Goal: Task Accomplishment & Management: Manage account settings

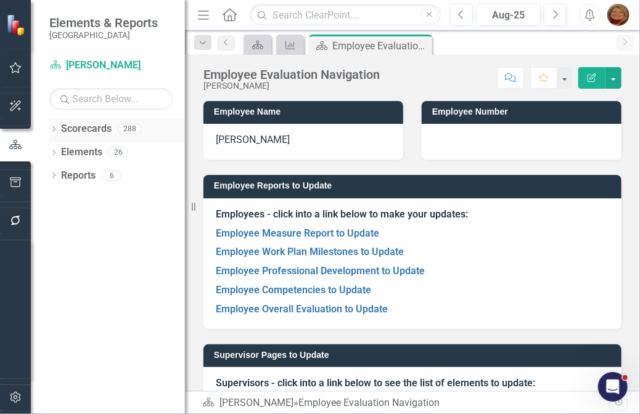
click at [76, 126] on link "Scorecards" at bounding box center [86, 129] width 51 height 14
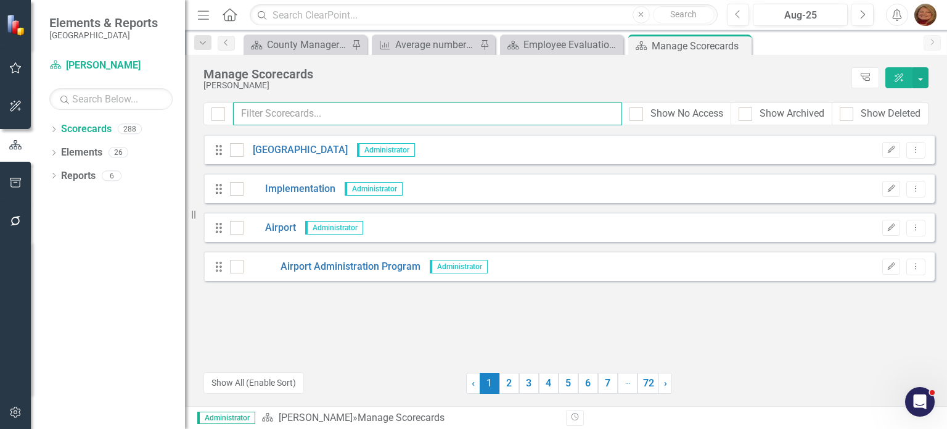
click at [353, 117] on input "text" at bounding box center [427, 113] width 389 height 23
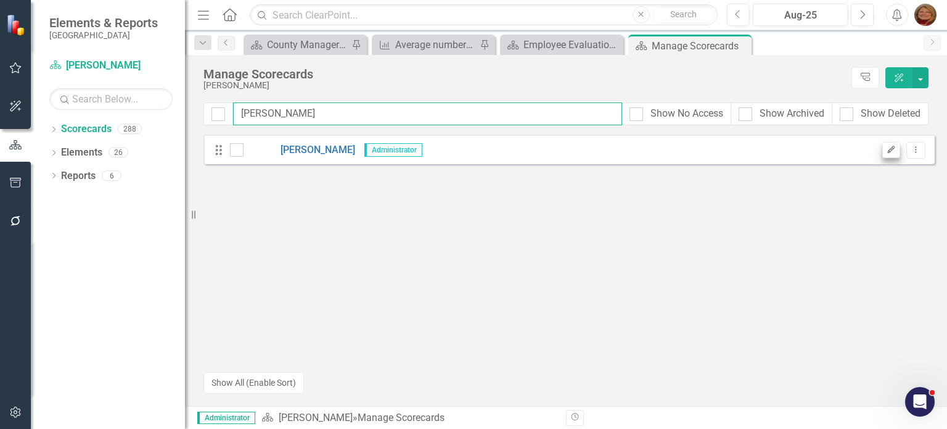
type input "[PERSON_NAME]"
click at [640, 148] on icon "Edit" at bounding box center [891, 149] width 9 height 7
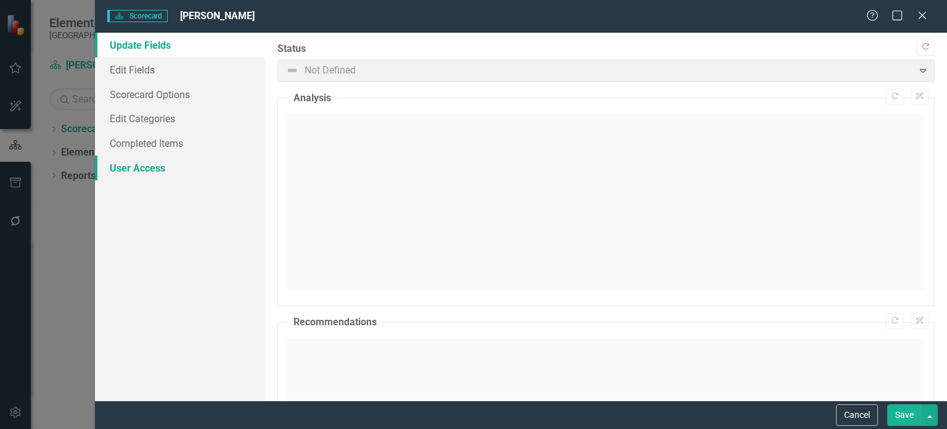
click at [144, 167] on link "User Access" at bounding box center [180, 167] width 170 height 25
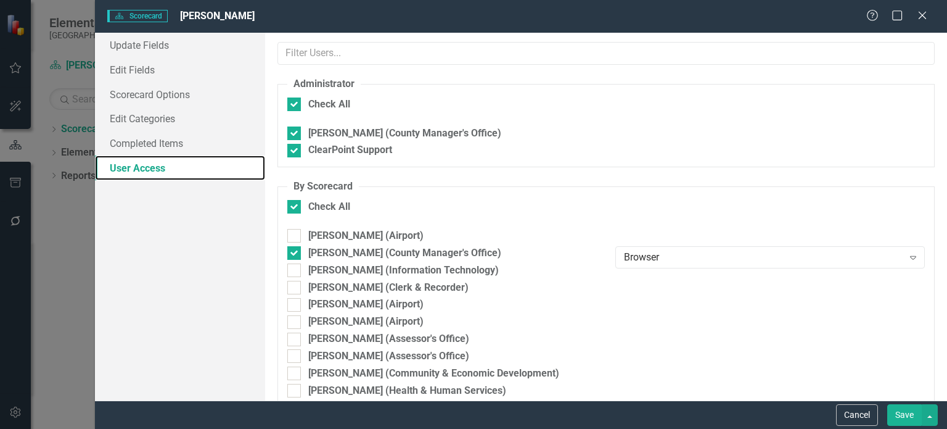
checkbox input "false"
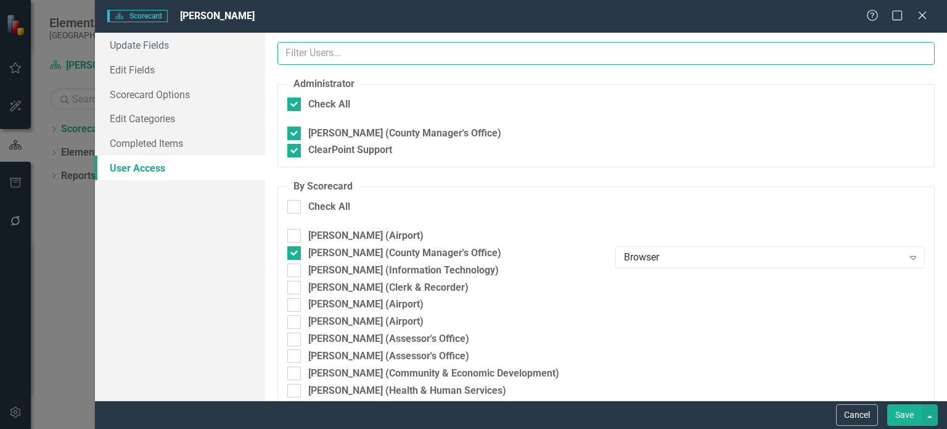
click at [359, 54] on input "text" at bounding box center [606, 53] width 657 height 23
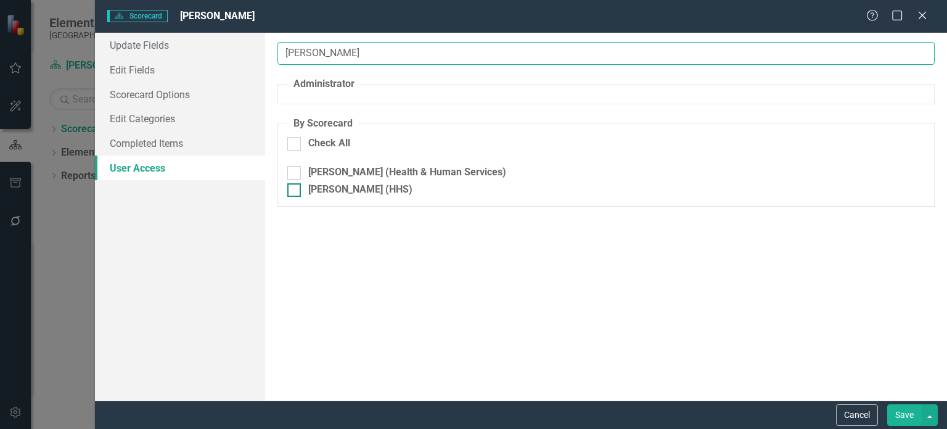
type input "[PERSON_NAME]"
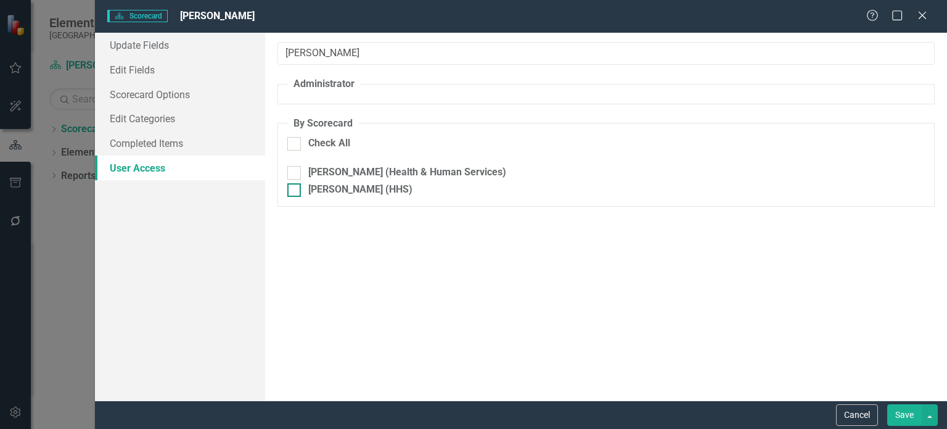
click at [294, 187] on input "[PERSON_NAME] (HHS)" at bounding box center [291, 187] width 8 height 8
checkbox input "true"
click at [640, 199] on div "Browser" at bounding box center [763, 194] width 279 height 14
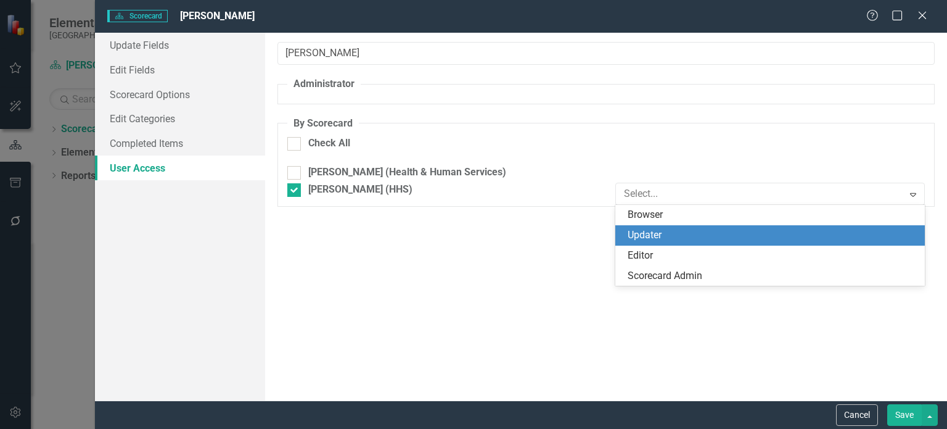
click at [640, 227] on div "Updater" at bounding box center [771, 235] width 310 height 20
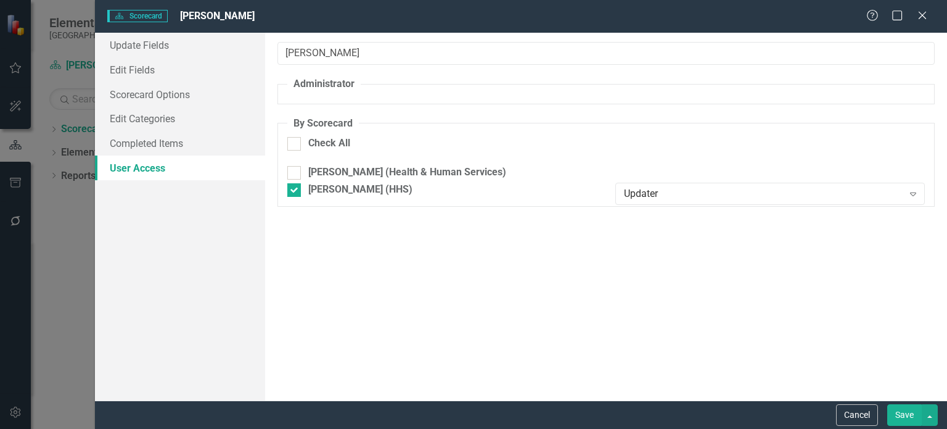
click at [640, 408] on button "Save" at bounding box center [905, 415] width 35 height 22
